Goal: Task Accomplishment & Management: Manage account settings

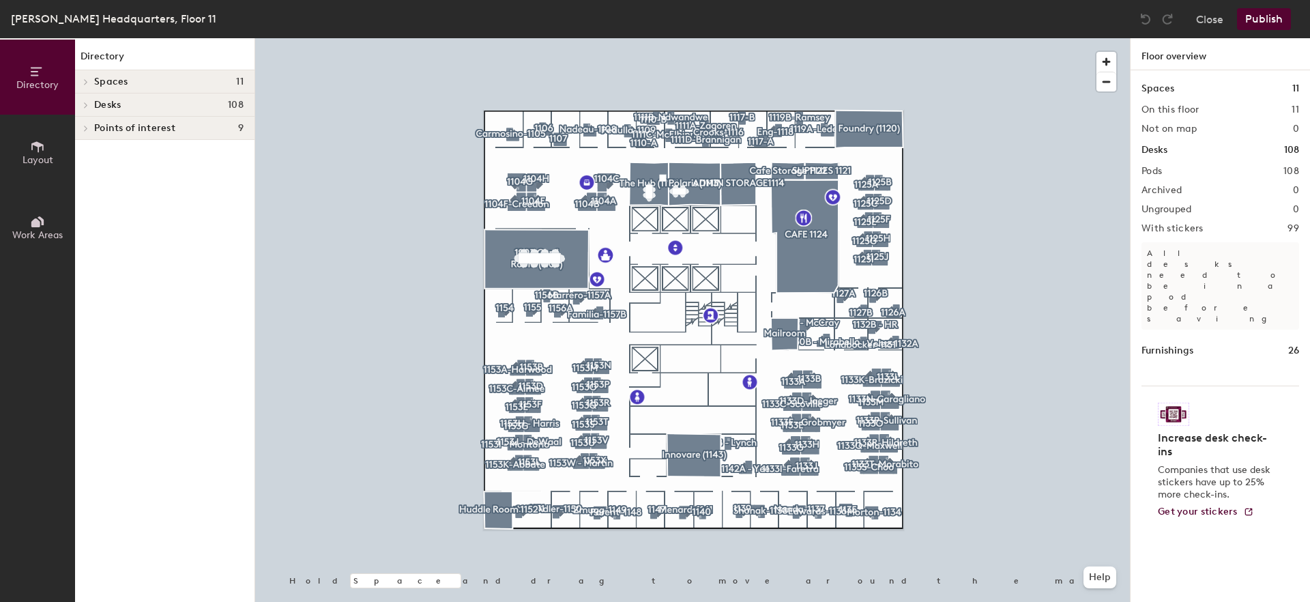
click at [99, 102] on span "Desks" at bounding box center [107, 105] width 27 height 11
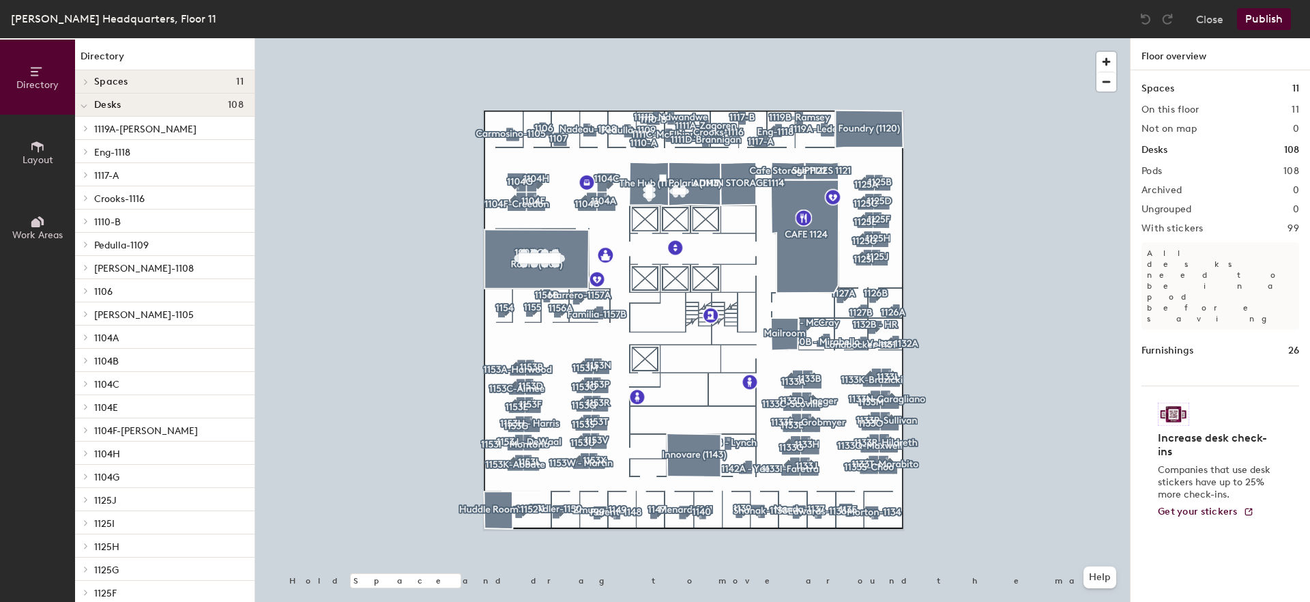
click at [115, 130] on span "1119A-[PERSON_NAME]" at bounding box center [145, 129] width 102 height 12
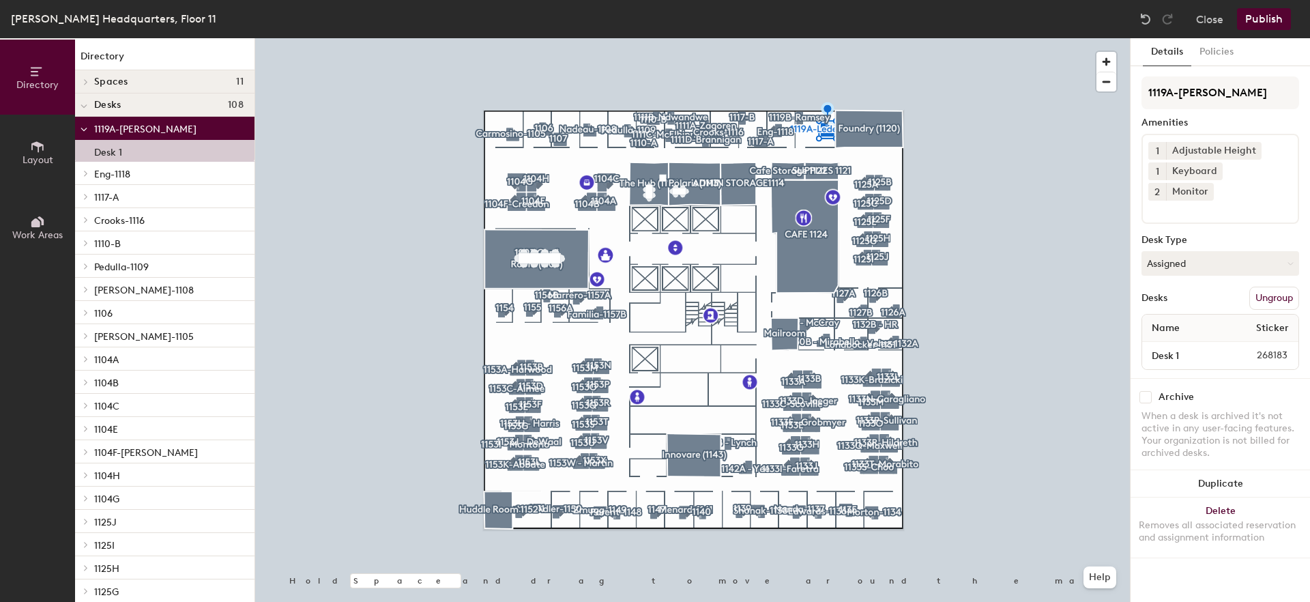
click at [112, 172] on span "Eng-1118" at bounding box center [112, 175] width 36 height 12
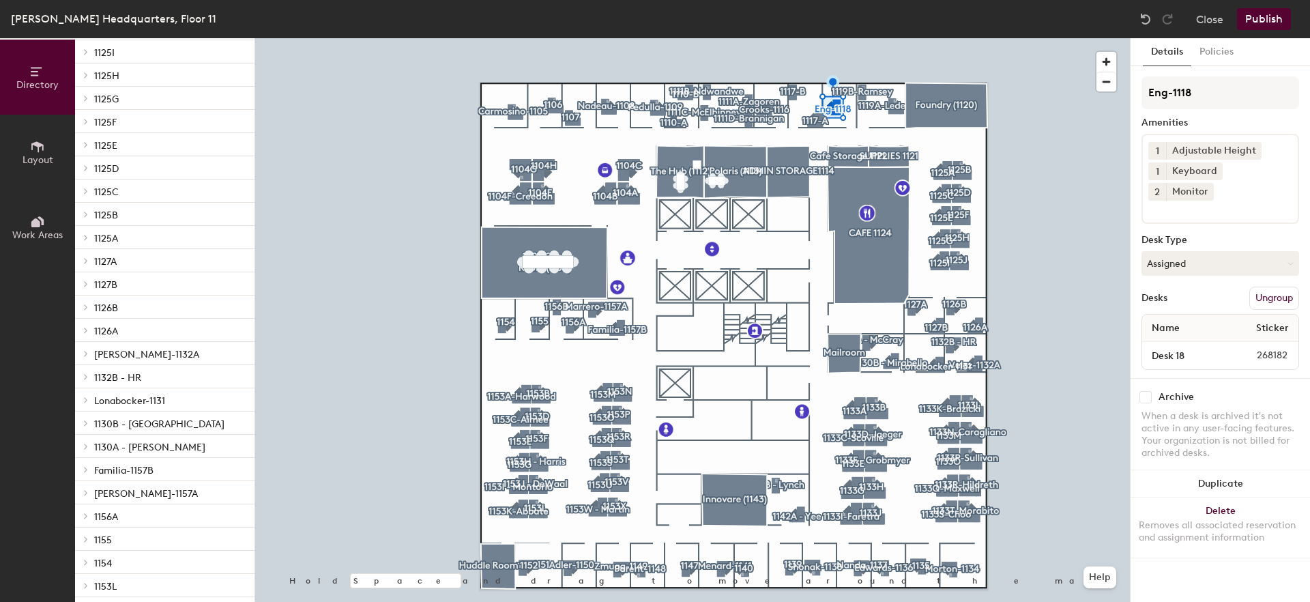
scroll to position [512, 0]
click at [107, 352] on span "[PERSON_NAME]-1132A" at bounding box center [146, 357] width 105 height 12
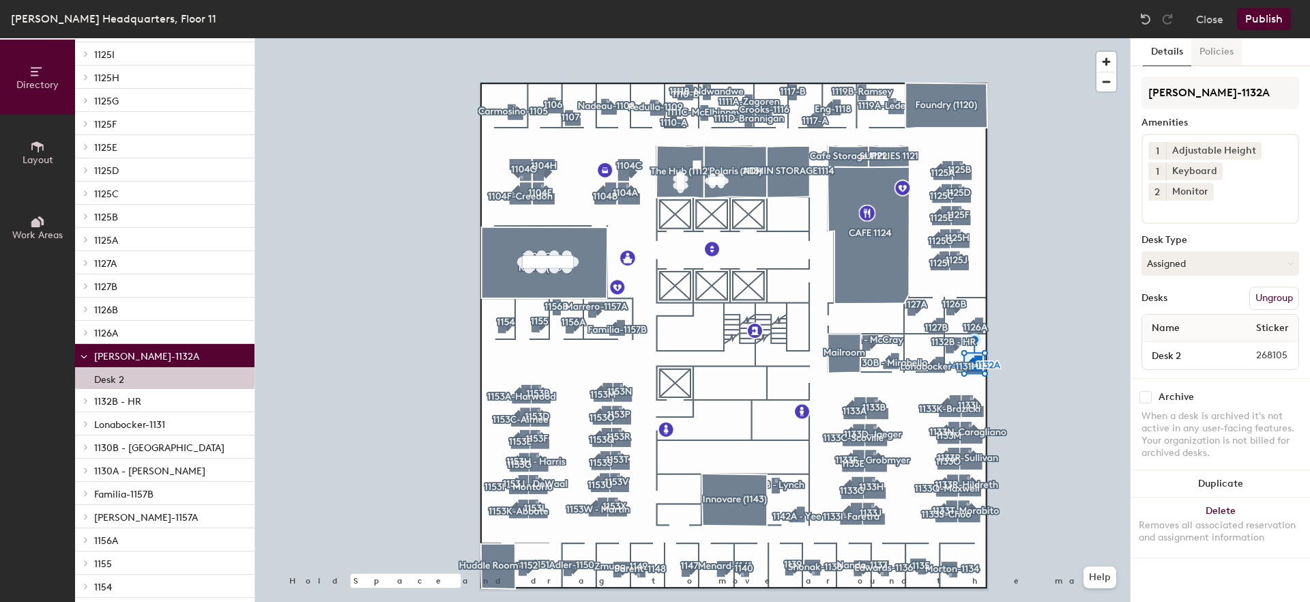
click at [1225, 51] on button "Policies" at bounding box center [1216, 52] width 50 height 28
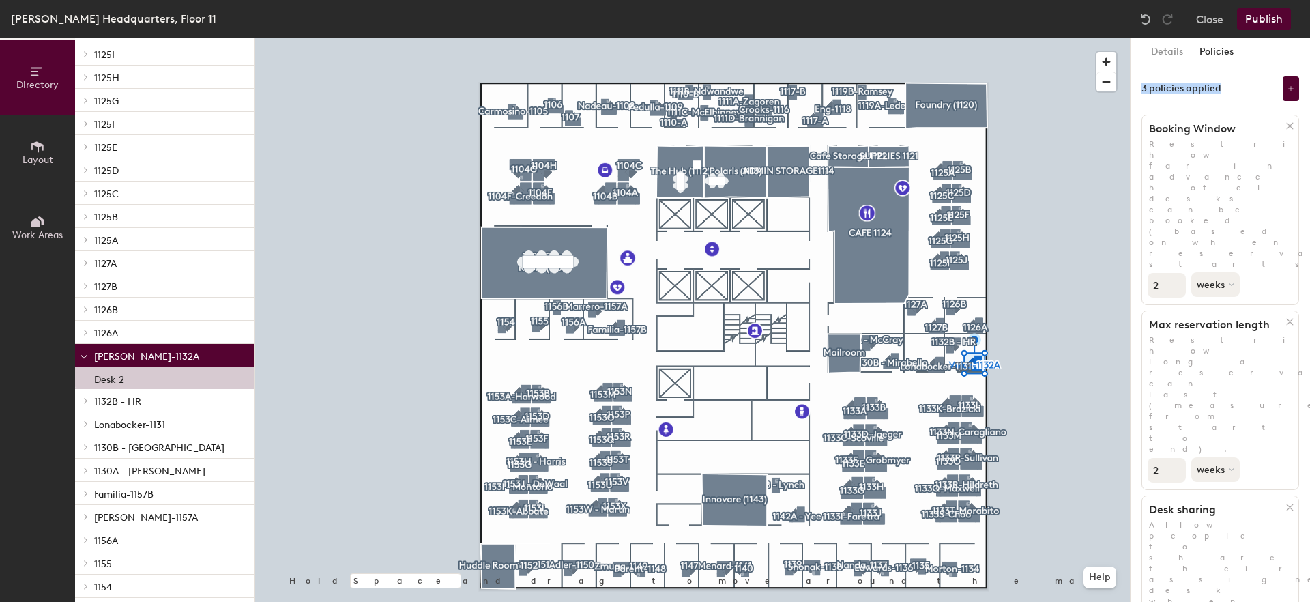
drag, startPoint x: 1140, startPoint y: 88, endPoint x: 1227, endPoint y: 88, distance: 87.3
click at [1227, 88] on div "Details Policies 3 policies applied Booking Window Restrict how far in advance …" at bounding box center [1219, 319] width 179 height 563
click at [1190, 473] on div "Details Policies 3 policies applied Booking Window Restrict how far in advance …" at bounding box center [1219, 319] width 179 height 563
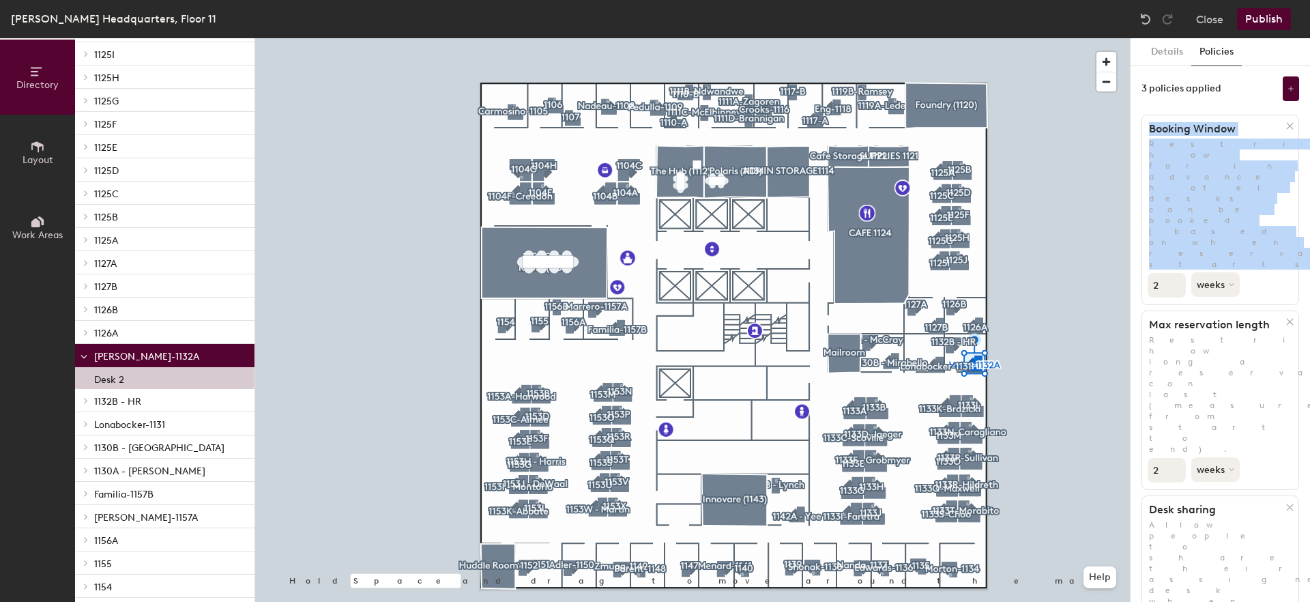
drag, startPoint x: 1237, startPoint y: 163, endPoint x: 1151, endPoint y: 119, distance: 97.0
click at [1151, 119] on div "Booking Window Restrict how far in advance hotel desks can be booked (based on …" at bounding box center [1220, 210] width 158 height 190
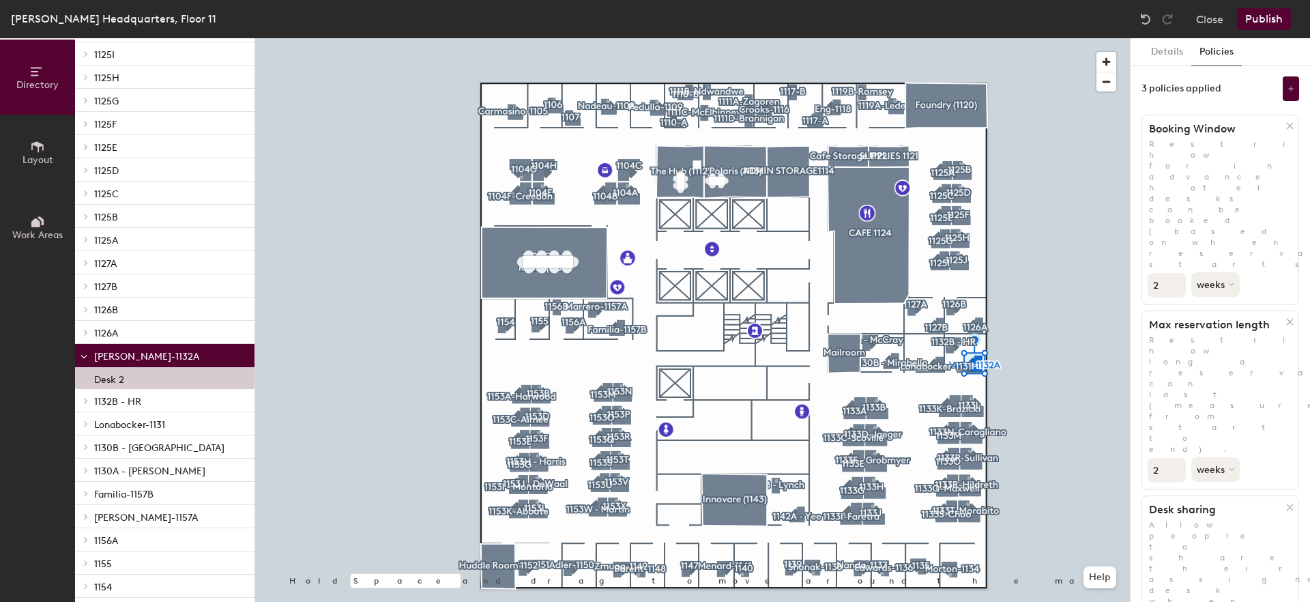
click at [1216, 462] on div "Details Policies 3 policies applied Booking Window Restrict how far in advance …" at bounding box center [1219, 319] width 179 height 563
click at [1293, 90] on icon at bounding box center [1290, 88] width 7 height 7
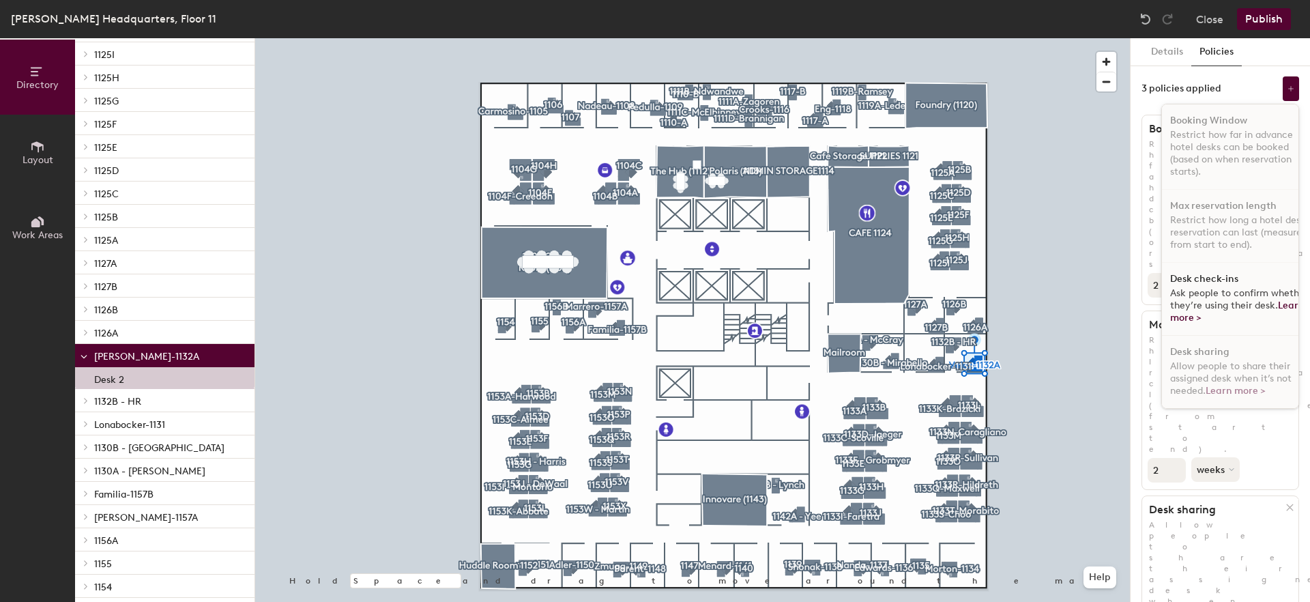
click at [1203, 298] on span "Ask people to confirm whether they’re using their desk. Learn more >" at bounding box center [1239, 305] width 138 height 36
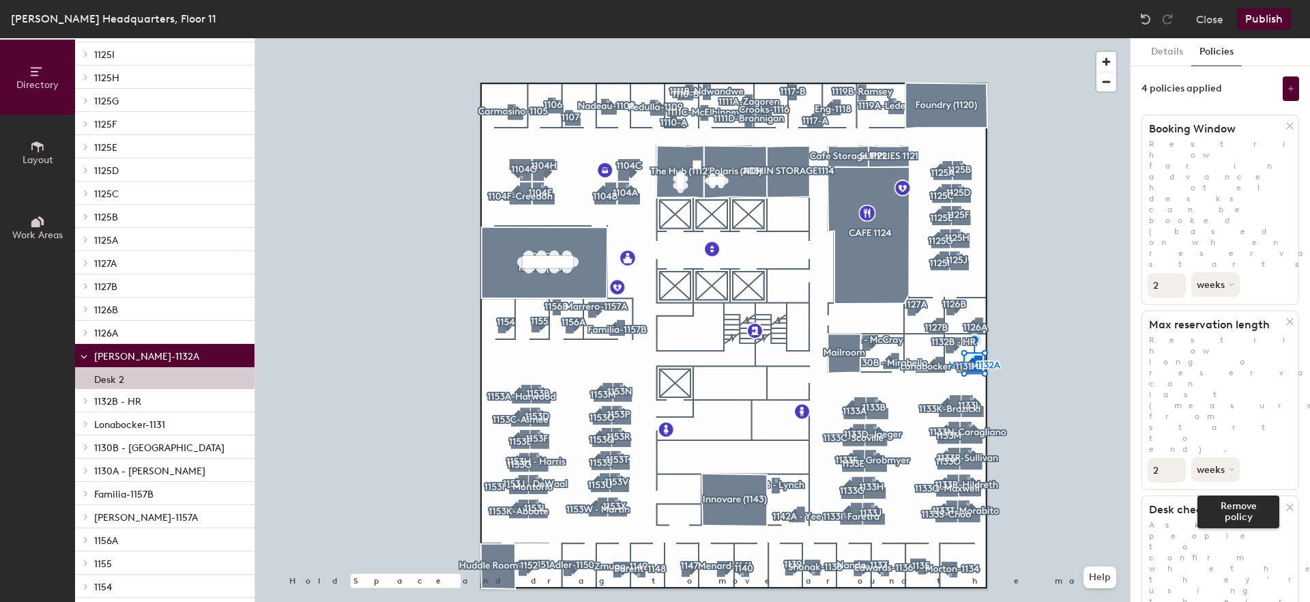
click at [1285, 502] on icon at bounding box center [1290, 507] width 10 height 10
click at [1188, 392] on div "Details Policies 3 policies applied Booking Window Restrict how far in advance …" at bounding box center [1219, 319] width 179 height 563
click at [1076, 38] on div at bounding box center [692, 38] width 875 height 0
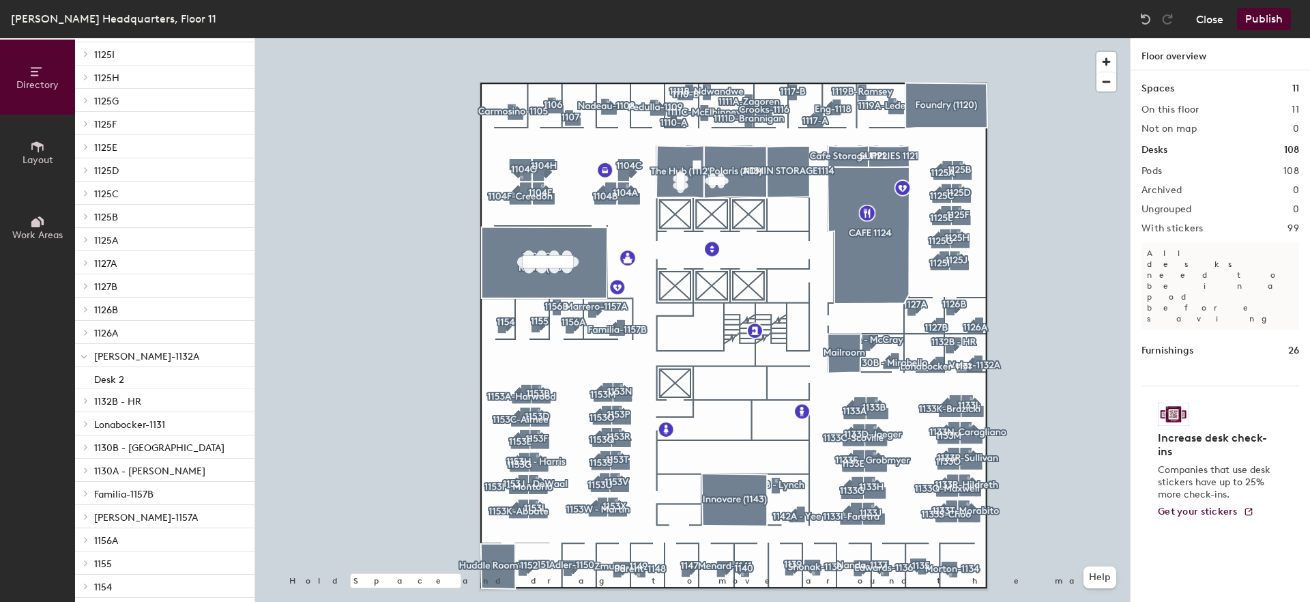
click at [1220, 23] on button "Close" at bounding box center [1209, 19] width 27 height 22
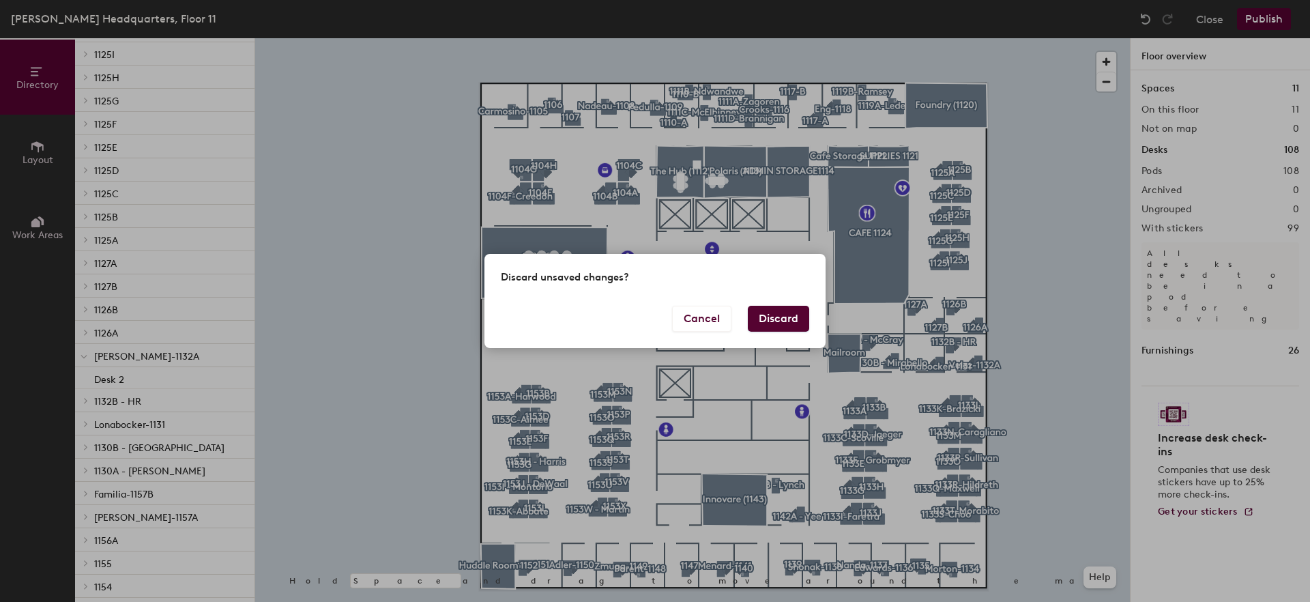
click at [795, 322] on button "Discard" at bounding box center [778, 319] width 61 height 26
